Goal: Task Accomplishment & Management: Check status

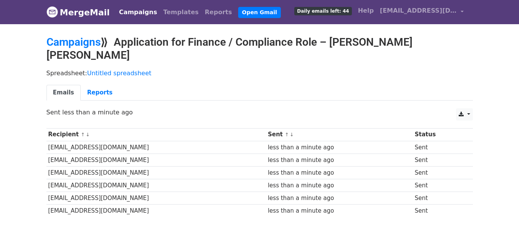
click at [67, 14] on link "MergeMail" at bounding box center [77, 12] width 63 height 16
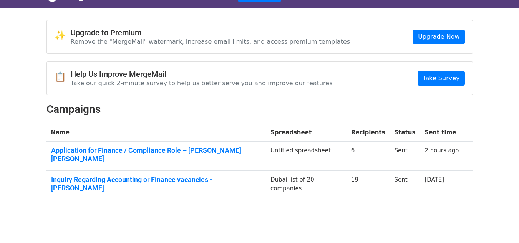
scroll to position [24, 0]
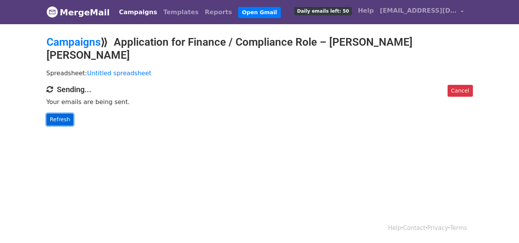
click at [59, 114] on link "Refresh" at bounding box center [59, 120] width 27 height 12
